Goal: Find specific page/section: Find specific page/section

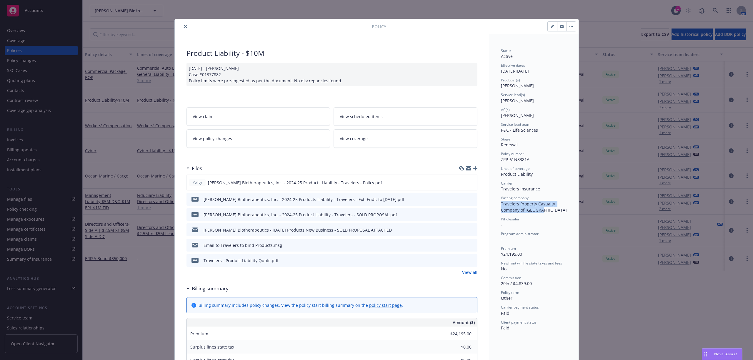
click at [183, 27] on icon "close" at bounding box center [185, 27] width 4 height 4
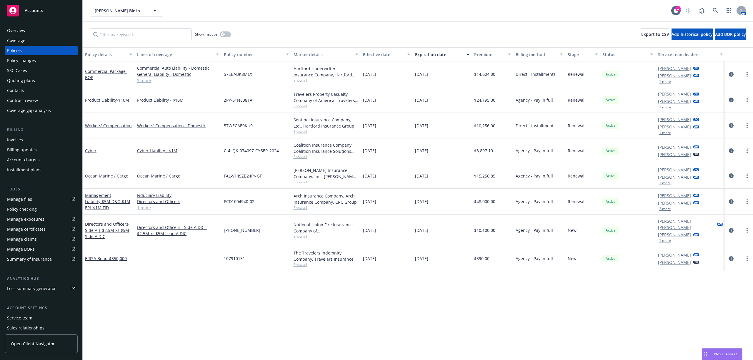
click at [16, 32] on div "Overview" at bounding box center [16, 30] width 18 height 9
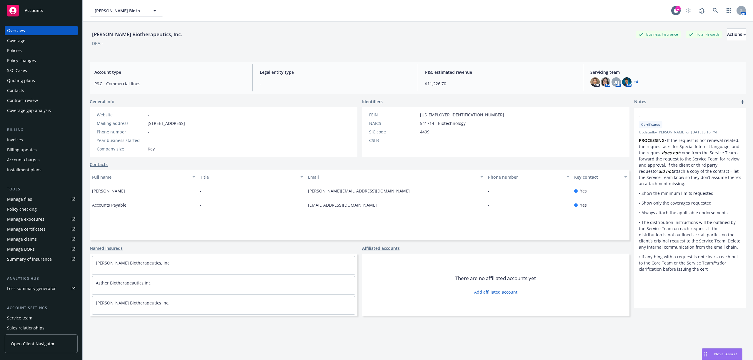
drag, startPoint x: 147, startPoint y: 124, endPoint x: 266, endPoint y: 123, distance: 118.5
click at [187, 123] on div "Mailing address [STREET_ADDRESS]" at bounding box center [140, 123] width 93 height 6
copy span "[STREET_ADDRESS]"
click at [713, 12] on icon at bounding box center [715, 10] width 5 height 5
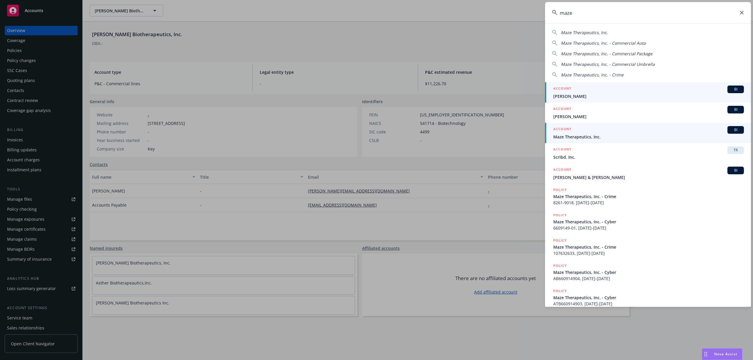
type input "maze"
click at [573, 135] on span "Maze Therapeutics, Inc." at bounding box center [648, 137] width 191 height 6
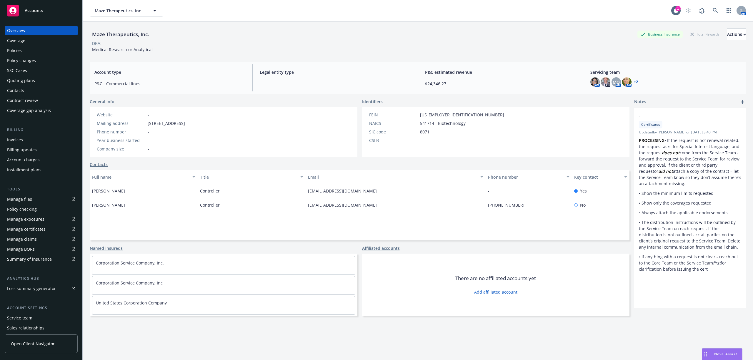
click at [15, 53] on div "Policies" at bounding box center [14, 50] width 15 height 9
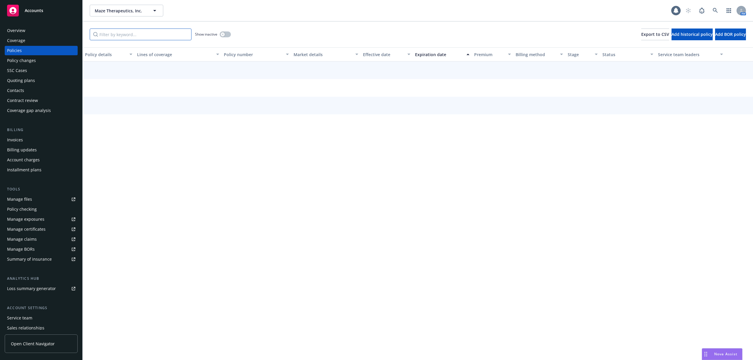
click at [121, 37] on input "Filter by keyword..." at bounding box center [141, 35] width 102 height 12
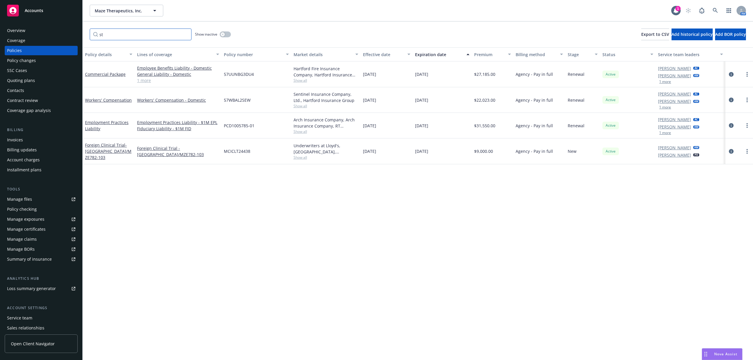
type input "s"
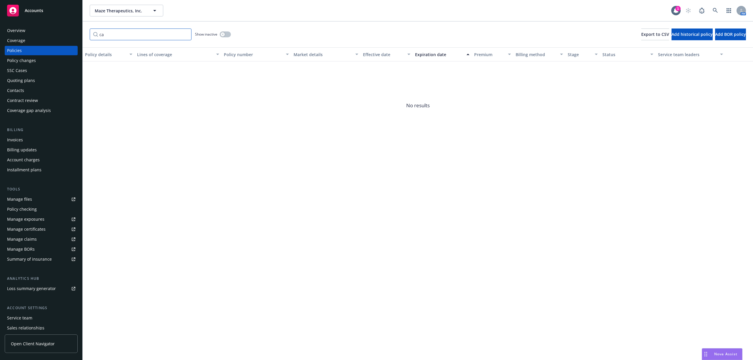
type input "c"
type input "i"
type input "c"
